Goal: Find specific fact: Find specific fact

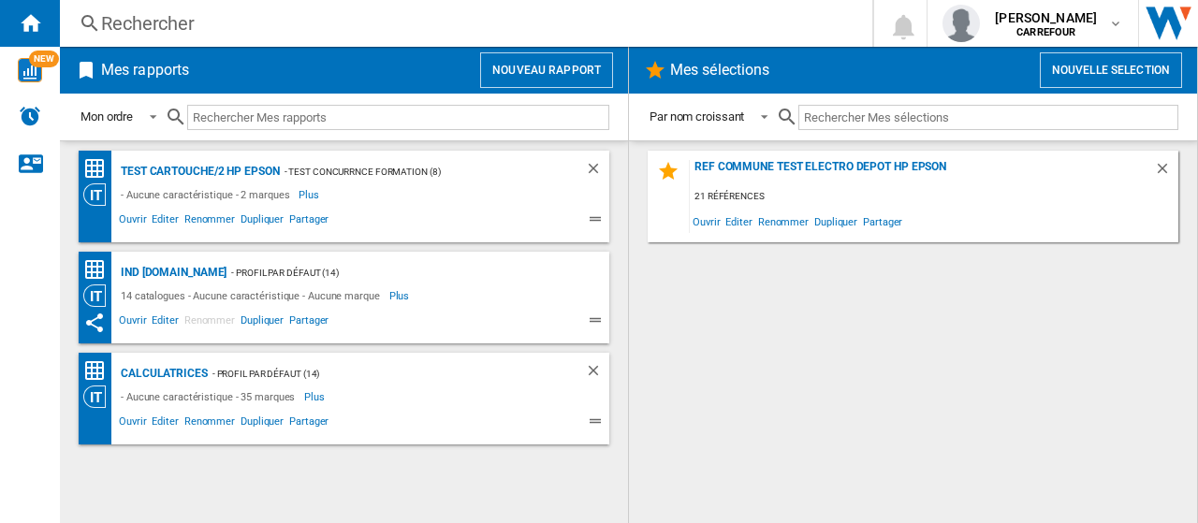
click at [223, 8] on div "Rechercher Rechercher 0 [PERSON_NAME] [GEOGRAPHIC_DATA] [GEOGRAPHIC_DATA] Mes p…" at bounding box center [629, 23] width 1138 height 47
click at [219, 18] on div "Rechercher" at bounding box center [462, 23] width 722 height 26
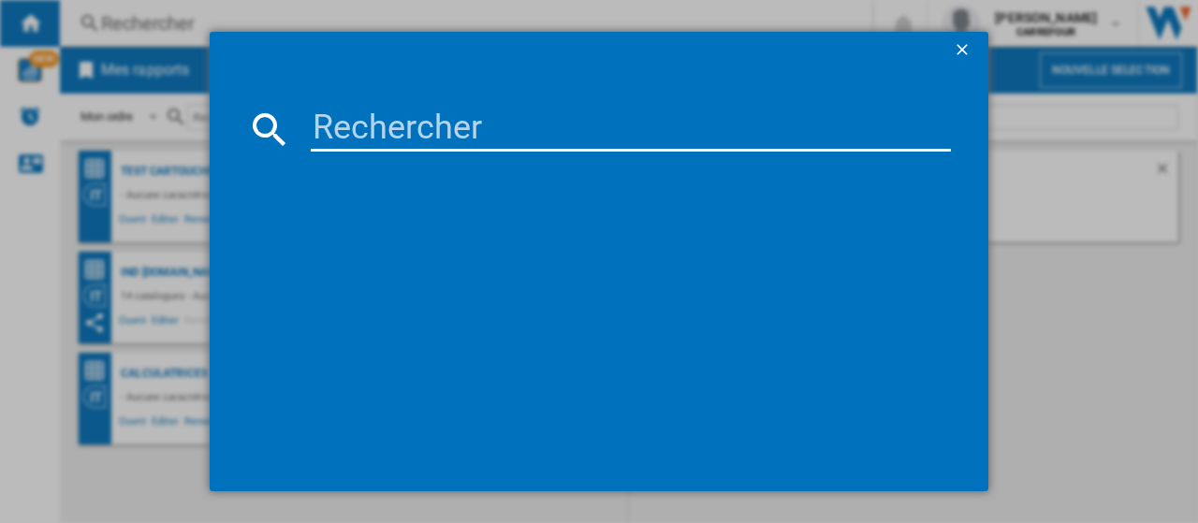
click at [355, 116] on input at bounding box center [631, 129] width 640 height 45
paste input "0622356295260"
type input "0622356295260"
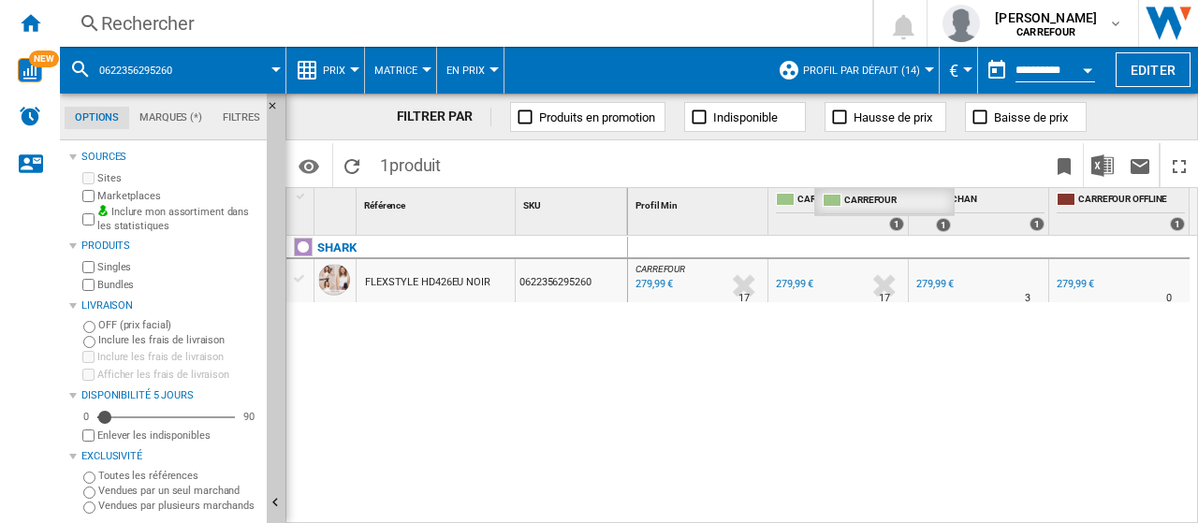
drag, startPoint x: 806, startPoint y: 196, endPoint x: 843, endPoint y: 203, distance: 38.2
click at [836, 420] on div "CARREFOUR : FR CARREFOUR 0.0 % 279,99 € % N/A 17 [GEOGRAPHIC_DATA] : FR CARREFO…" at bounding box center [913, 380] width 571 height 289
